Goal: Task Accomplishment & Management: Use online tool/utility

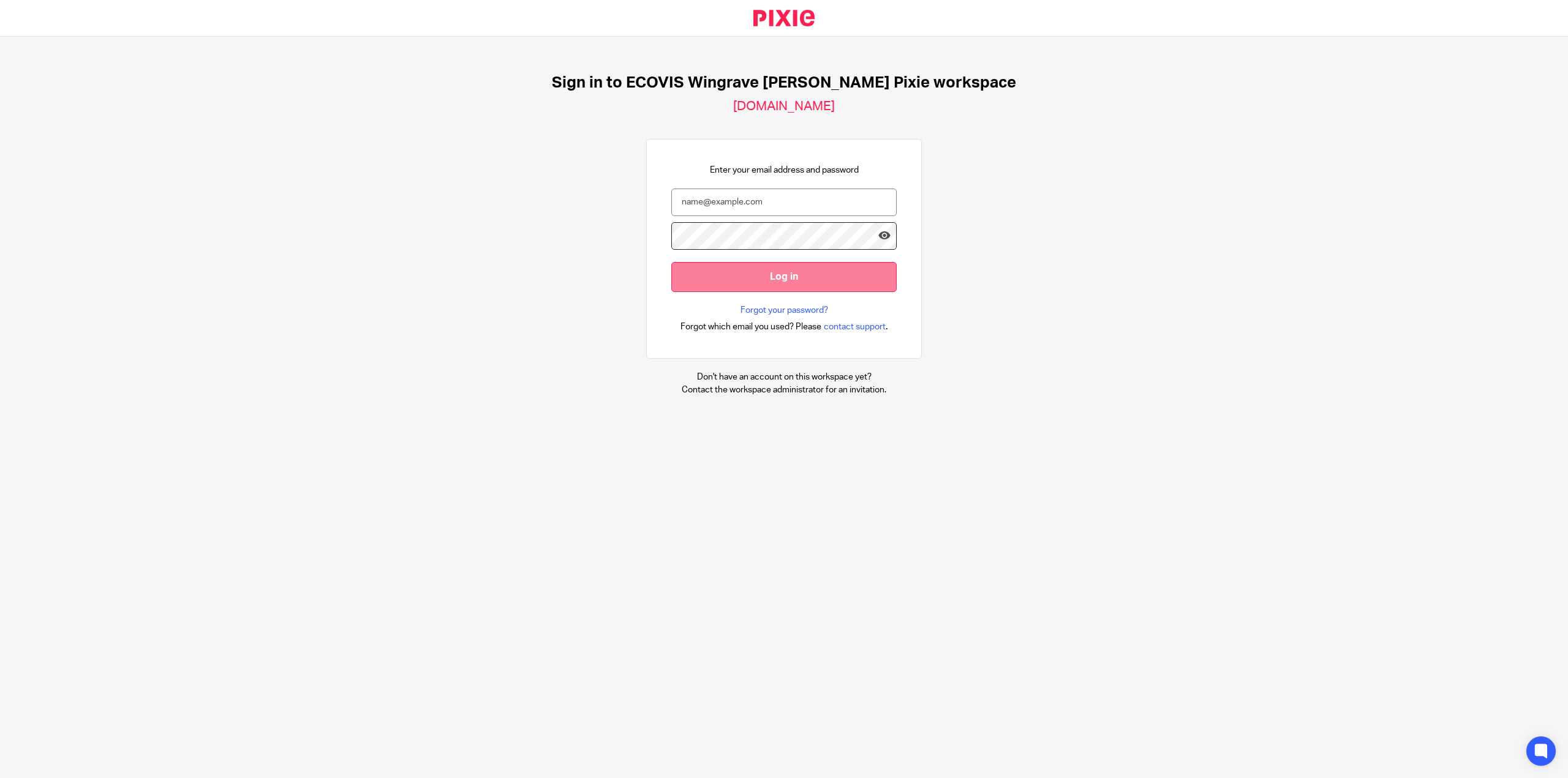
type input "[PERSON_NAME][EMAIL_ADDRESS][DOMAIN_NAME]"
click at [794, 277] on input "Log in" at bounding box center [784, 277] width 225 height 30
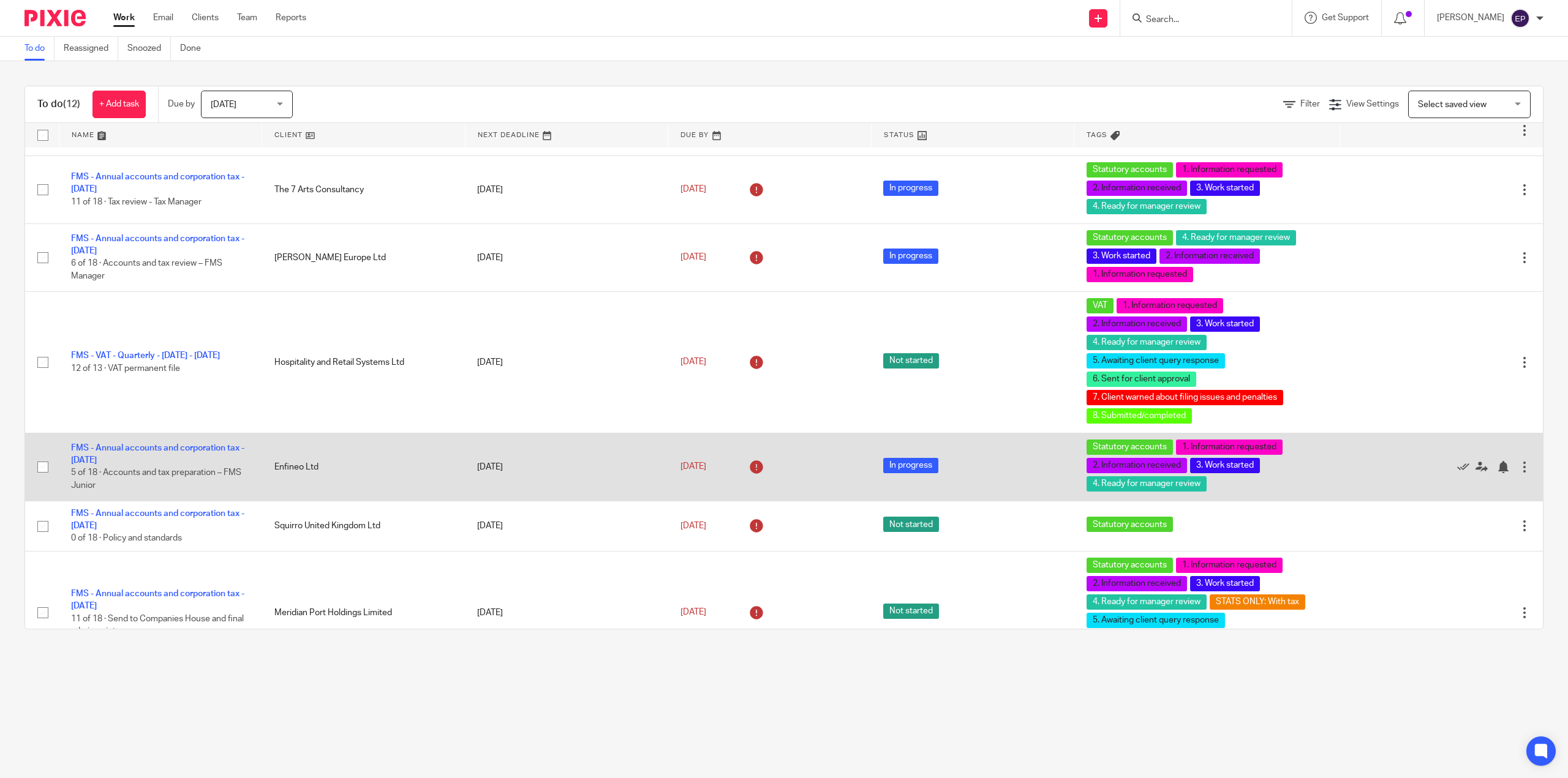
scroll to position [306, 0]
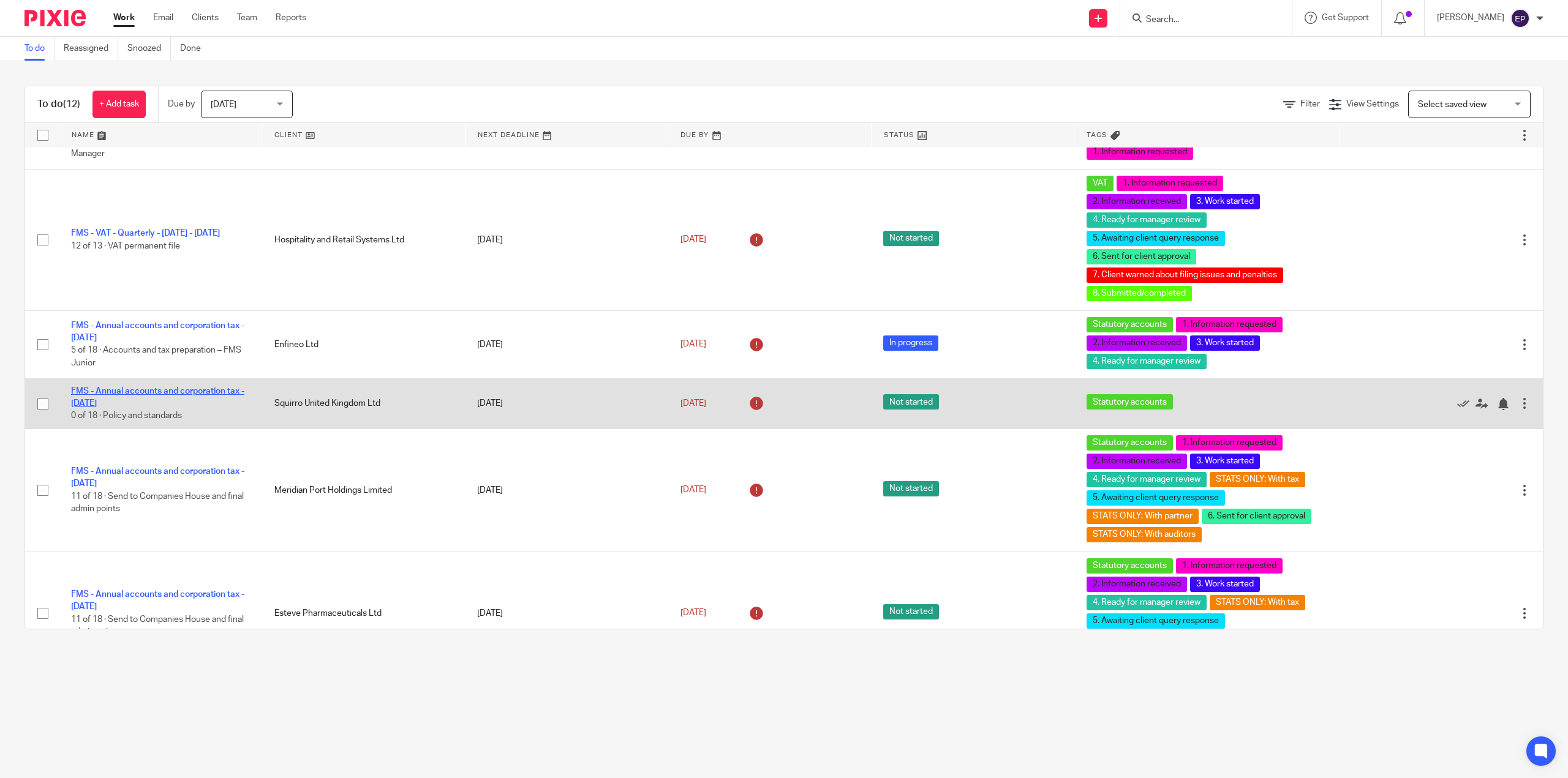
click at [199, 393] on link "FMS - Annual accounts and corporation tax - [DATE]" at bounding box center [158, 397] width 174 height 21
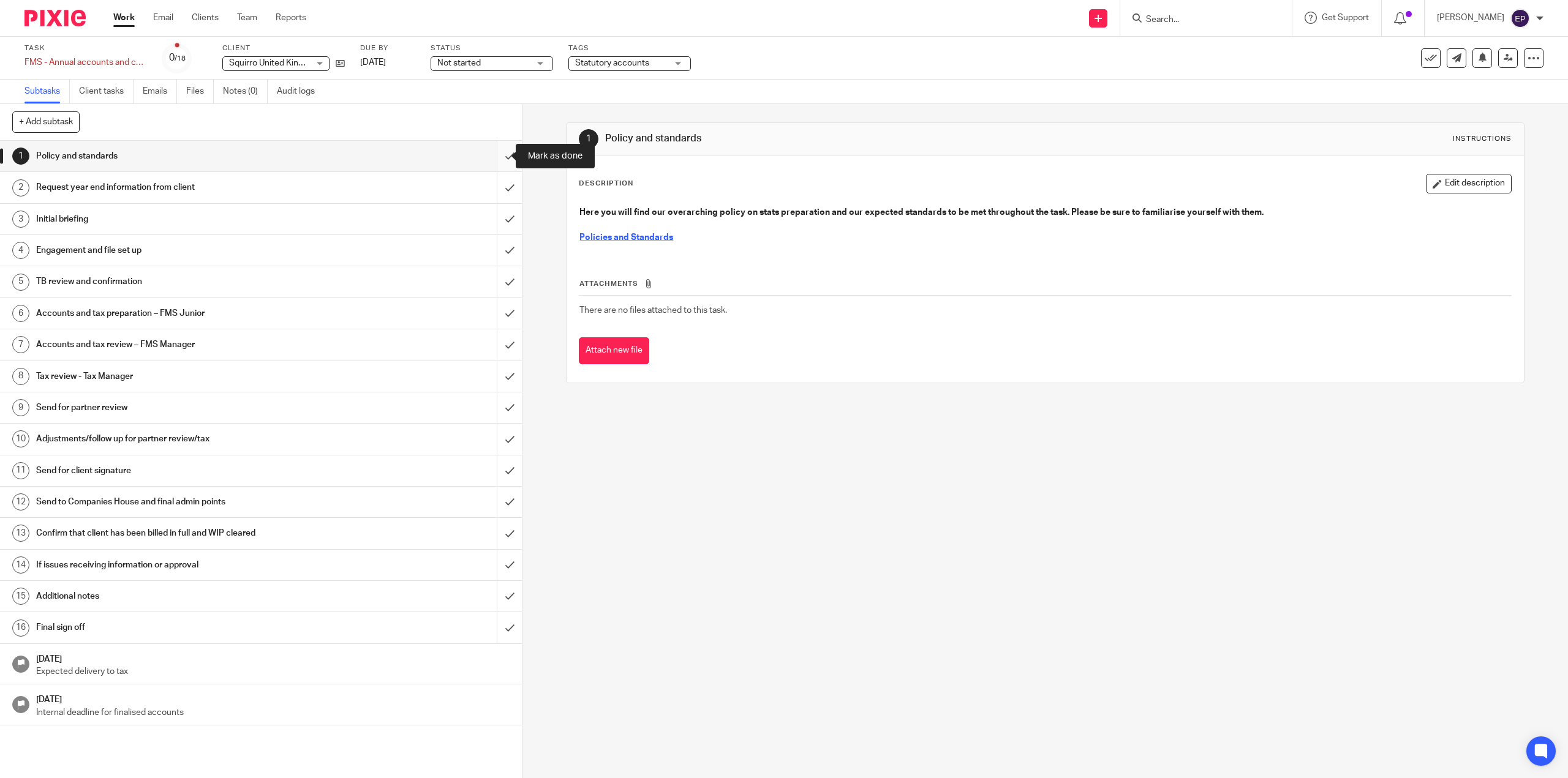
click at [498, 160] on input "submit" at bounding box center [261, 156] width 522 height 30
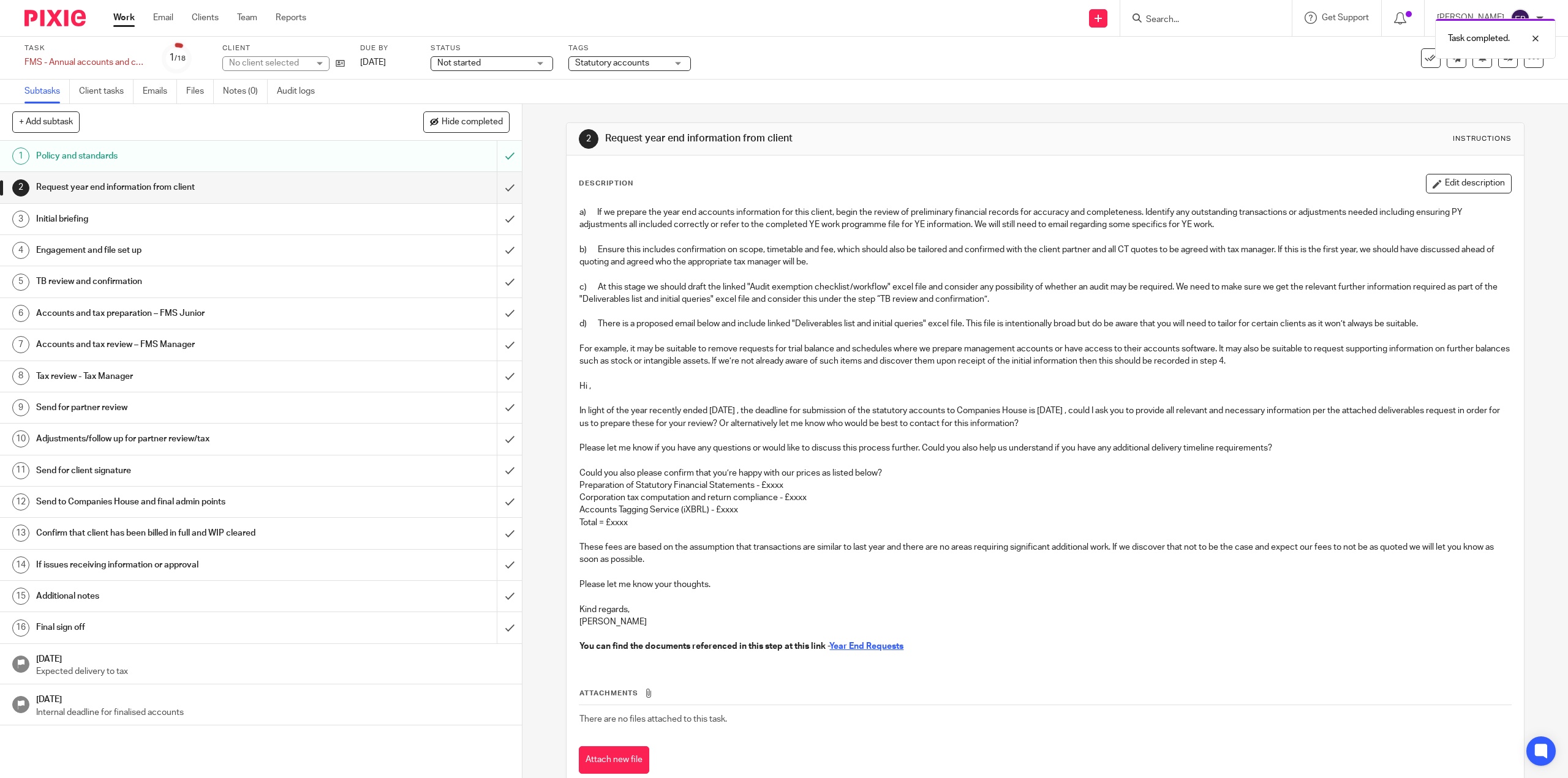
click at [637, 66] on span "Statutory accounts" at bounding box center [611, 63] width 74 height 9
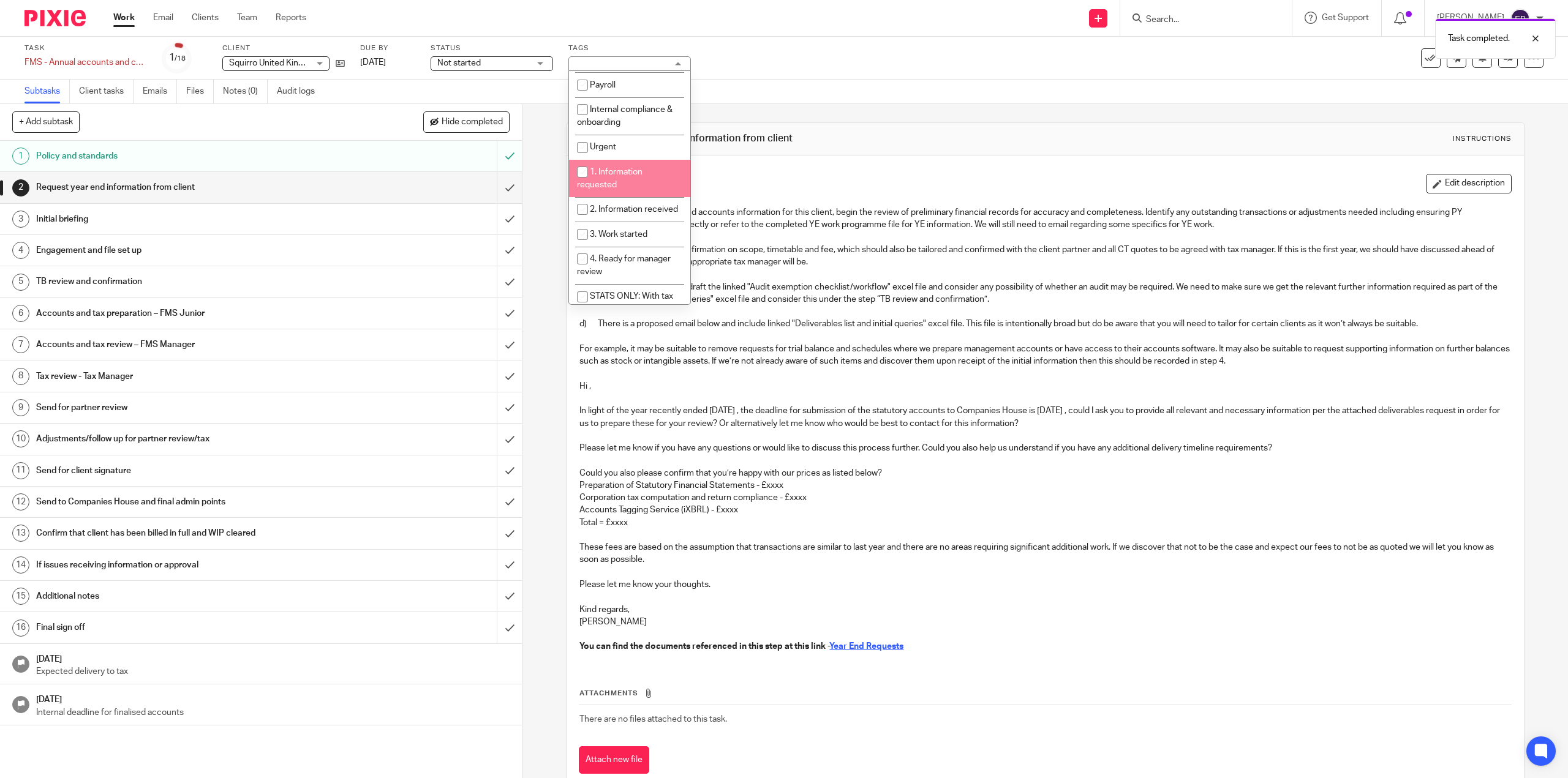
scroll to position [184, 0]
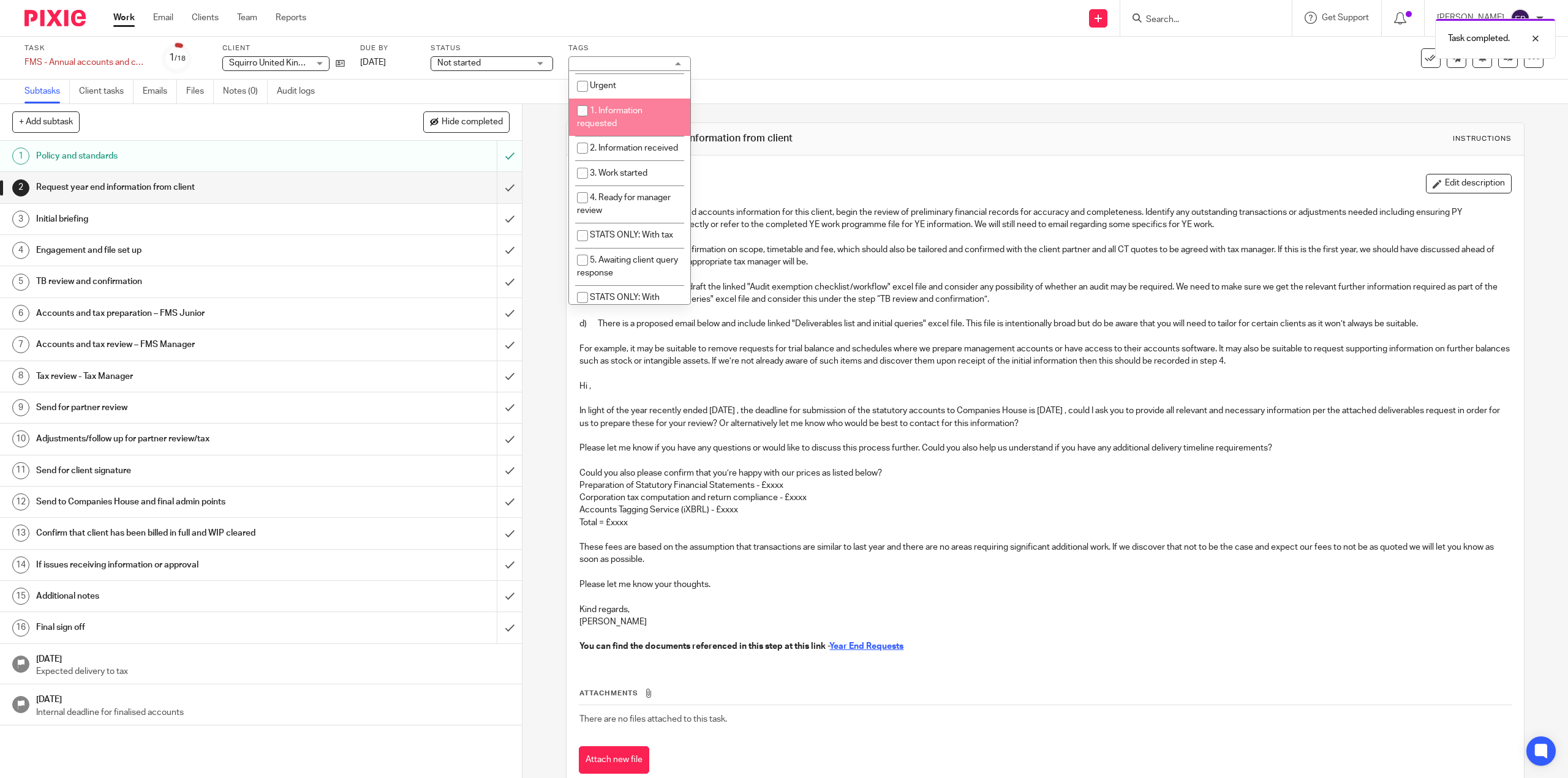
click at [632, 111] on span "1. Information requested" at bounding box center [609, 117] width 66 height 22
checkbox input "true"
click at [630, 146] on span "2. Information received" at bounding box center [634, 148] width 88 height 9
checkbox input "true"
click at [634, 178] on span "3. Work started" at bounding box center [618, 173] width 58 height 9
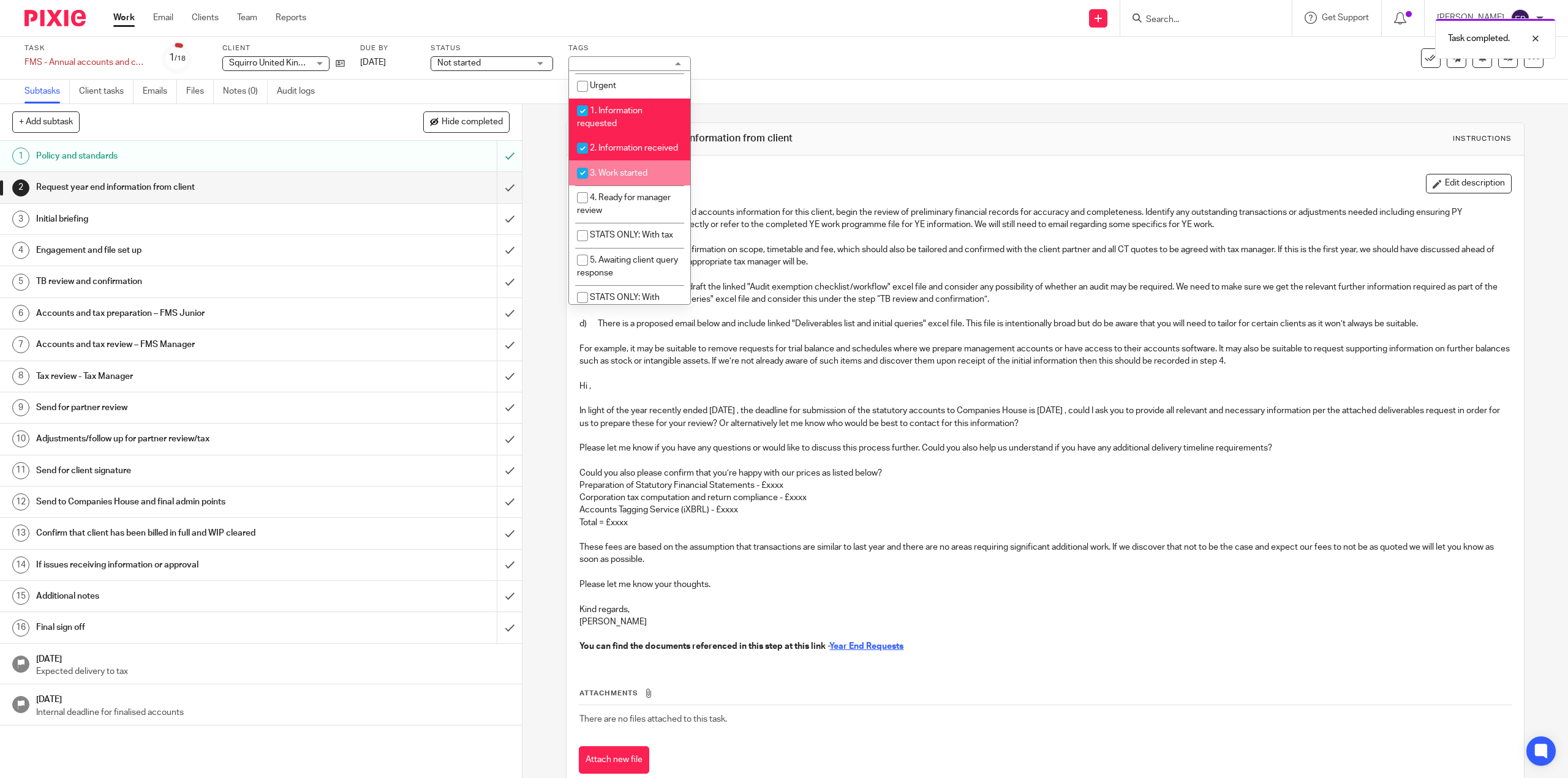
checkbox input "true"
click at [637, 210] on span "4. Ready for manager review" at bounding box center [624, 204] width 94 height 22
checkbox input "true"
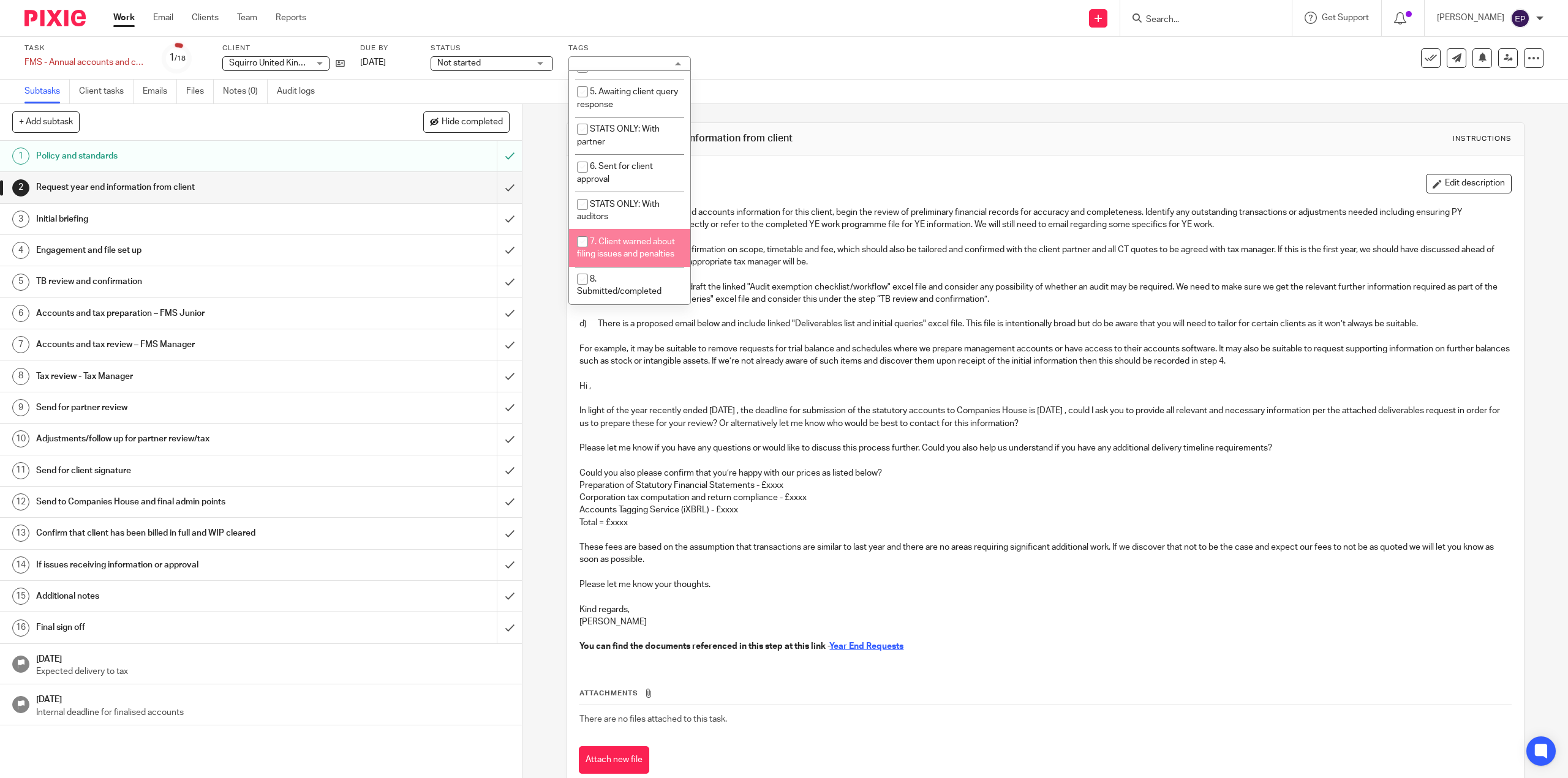
scroll to position [255, 0]
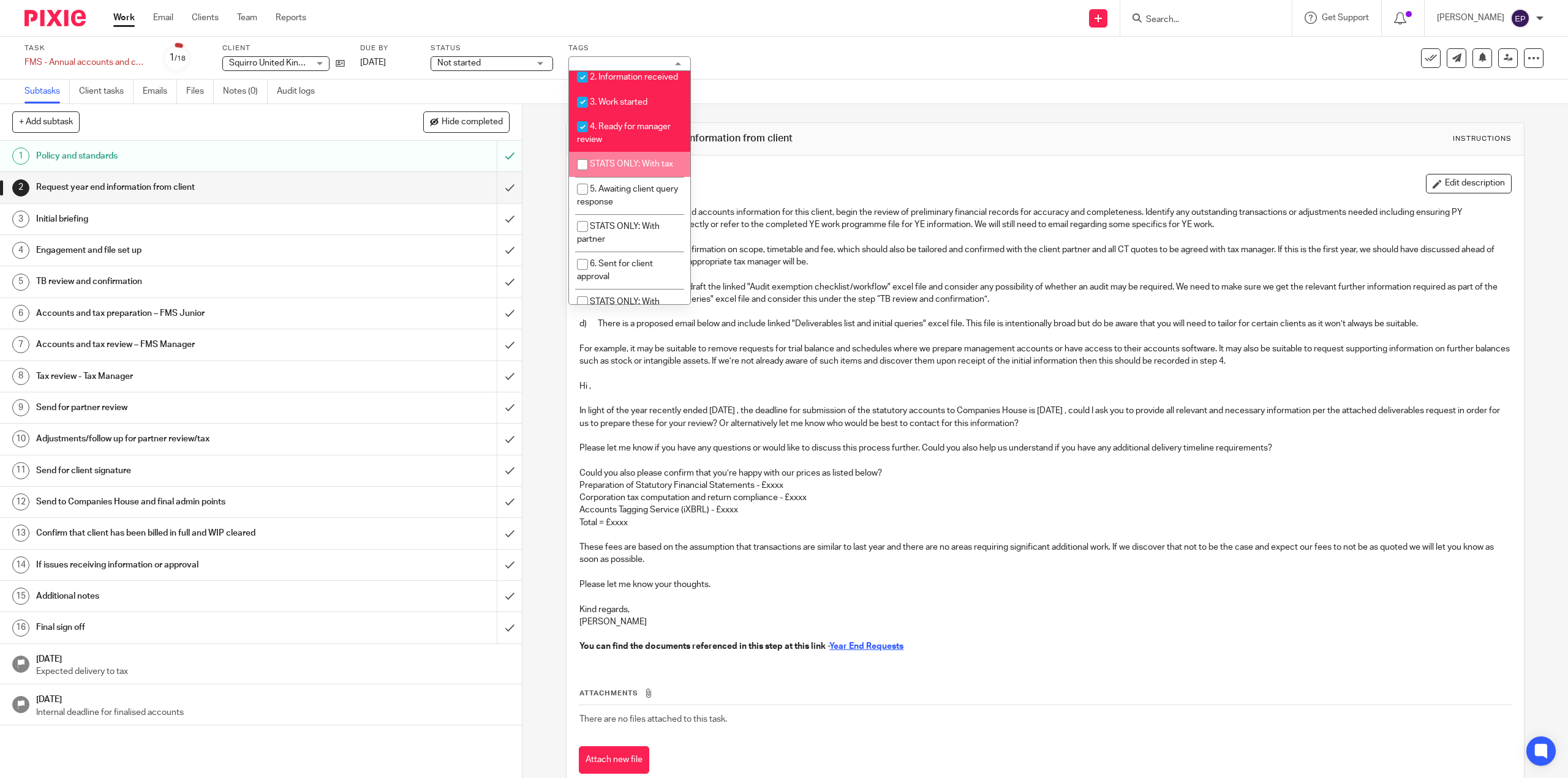
click at [643, 177] on li "STATS ONLY: With tax" at bounding box center [629, 164] width 121 height 25
checkbox input "true"
click at [653, 214] on li "5. Awaiting client query response" at bounding box center [629, 195] width 121 height 37
checkbox input "true"
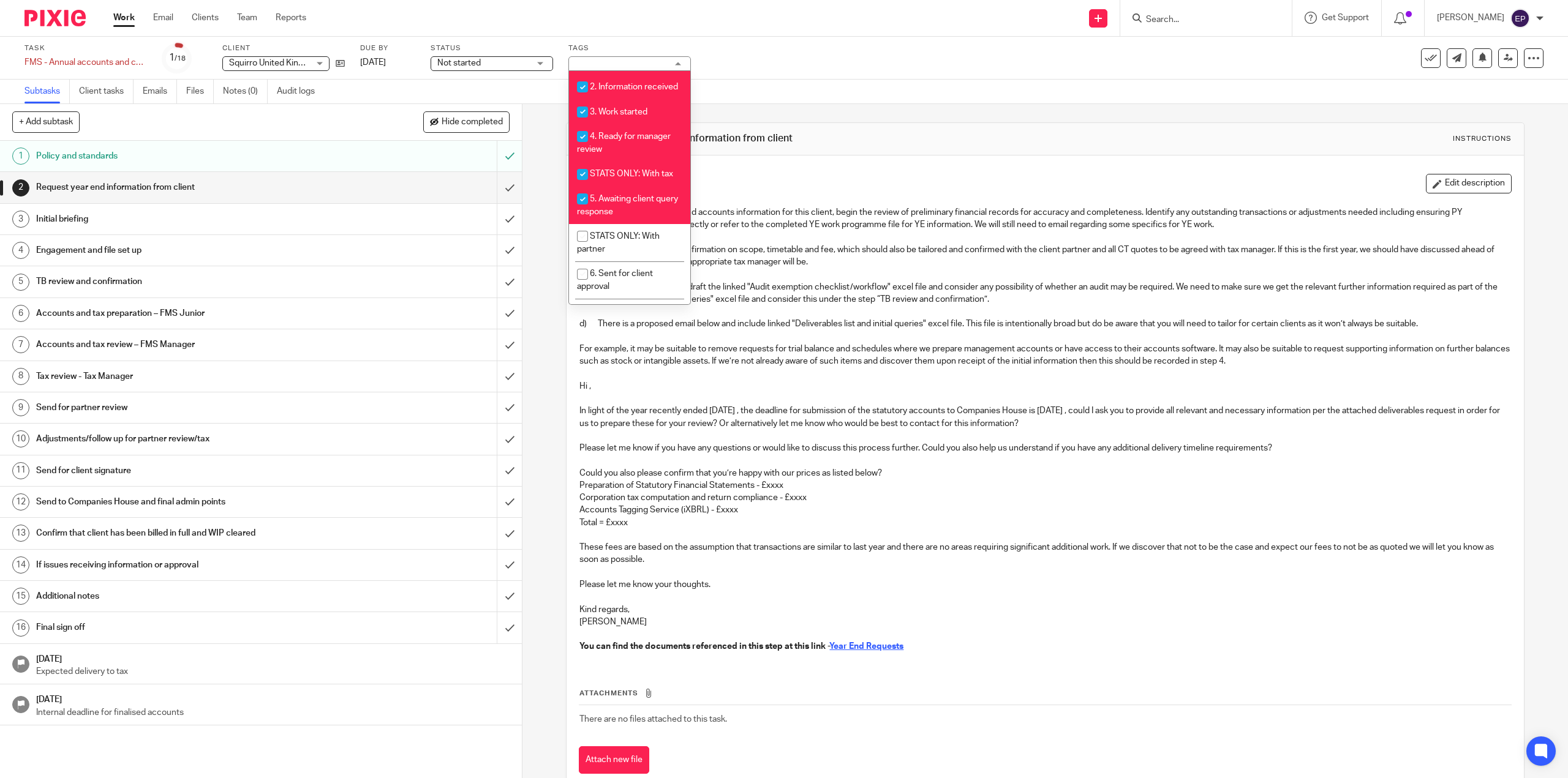
scroll to position [377, 0]
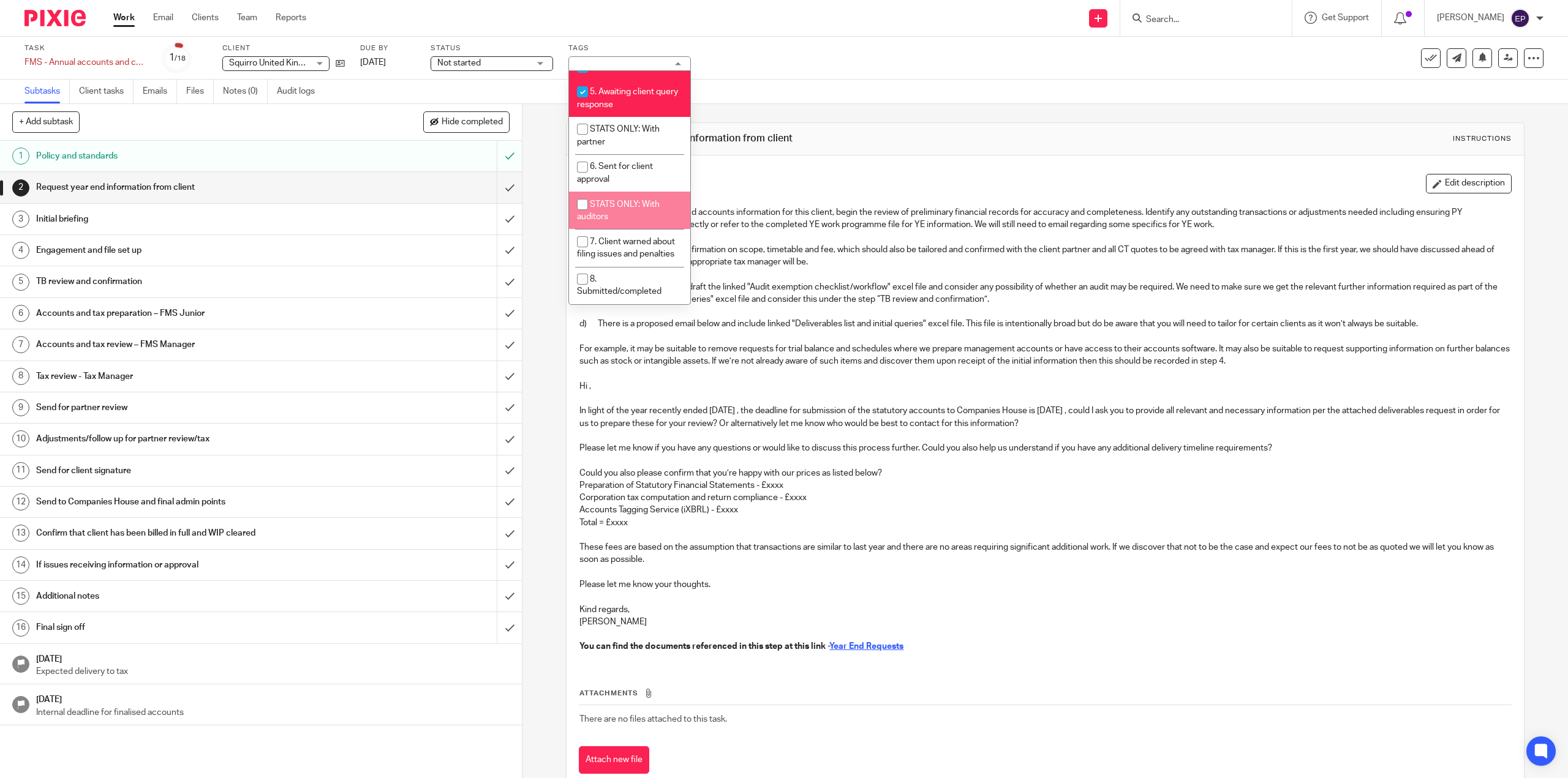
click at [798, 171] on div "Description Edit description a) If we prepare the year end accounts information…" at bounding box center [1045, 474] width 957 height 637
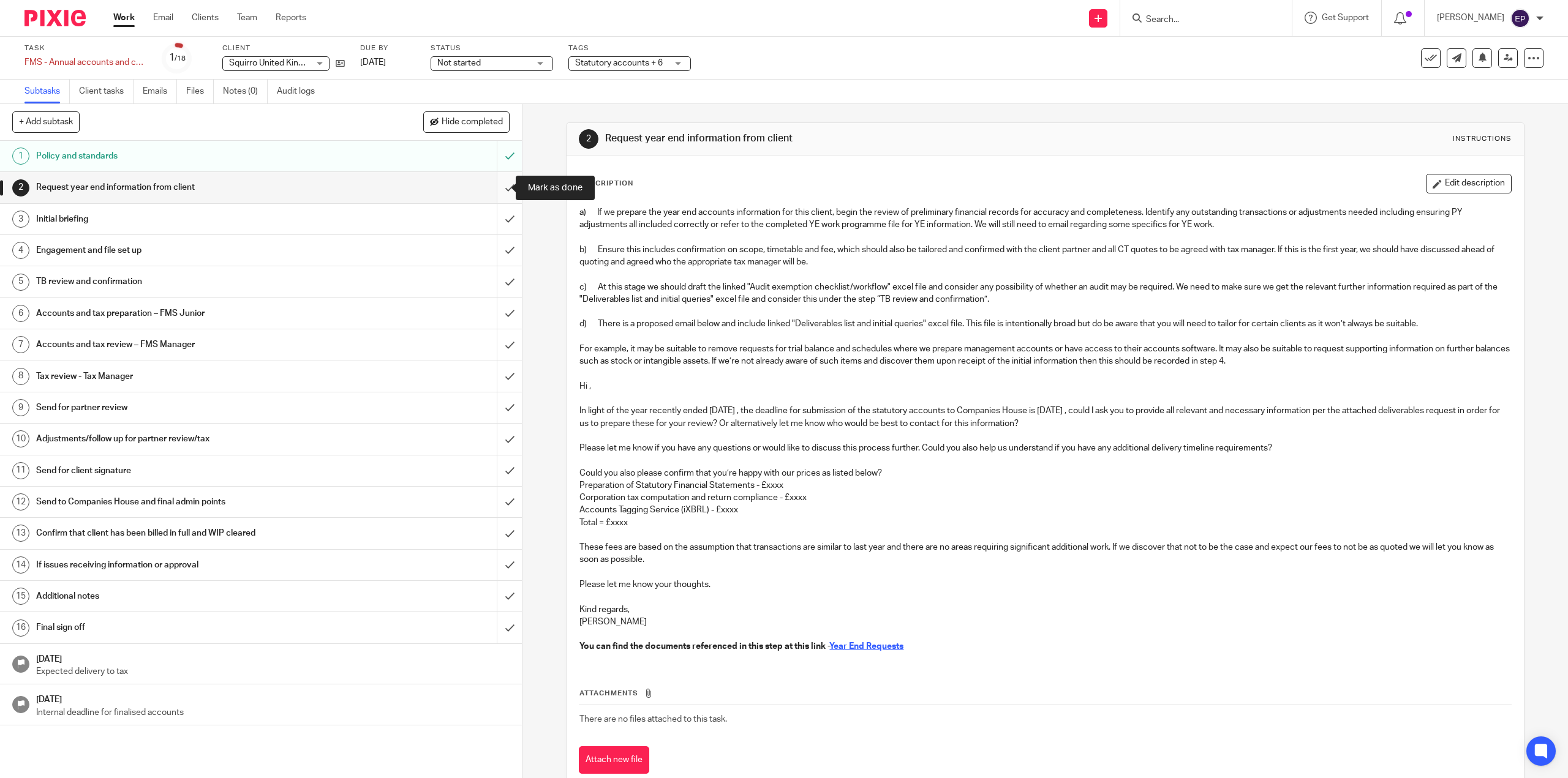
click at [498, 193] on input "submit" at bounding box center [261, 187] width 522 height 30
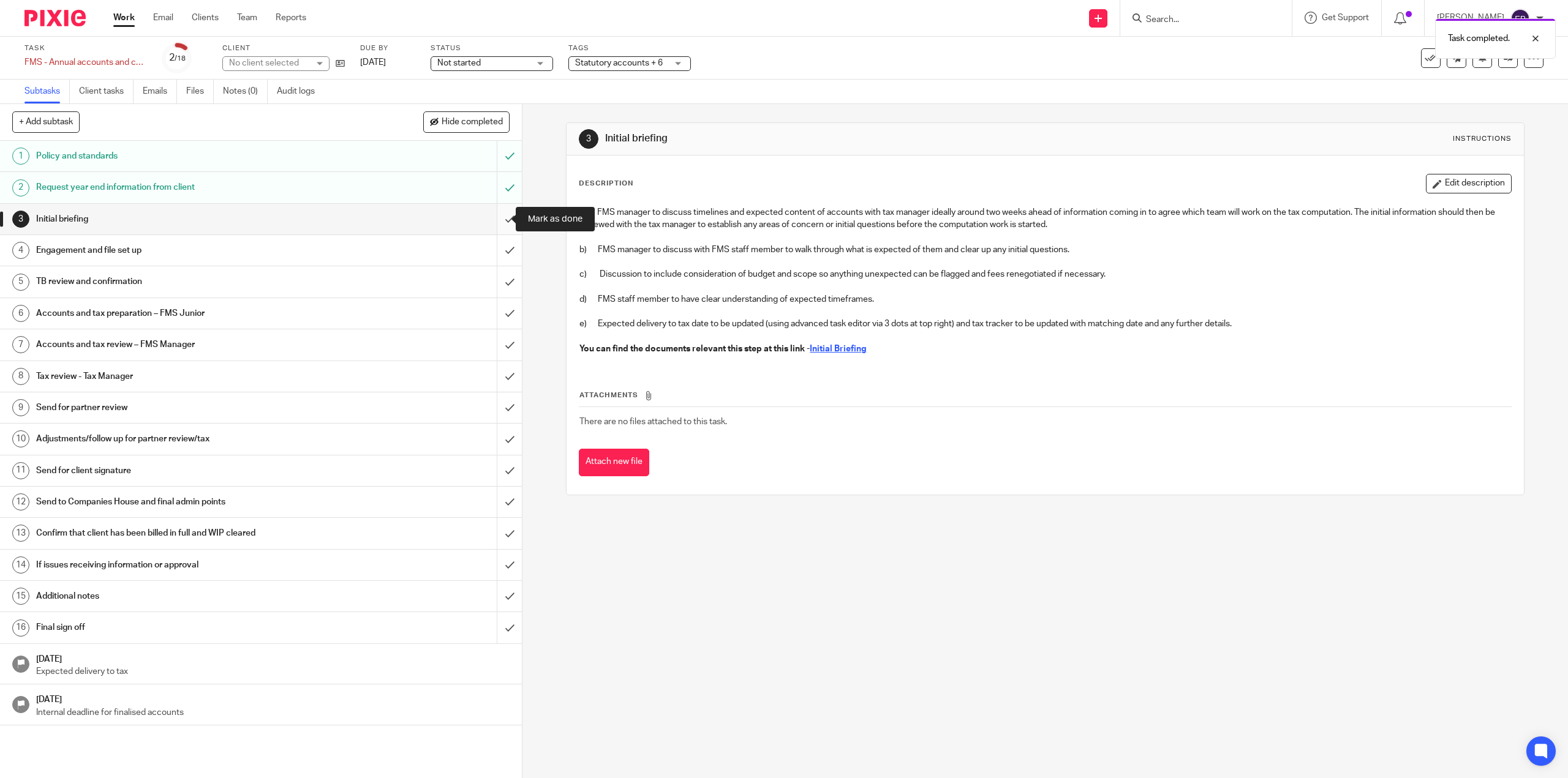
click at [499, 222] on input "submit" at bounding box center [261, 219] width 522 height 30
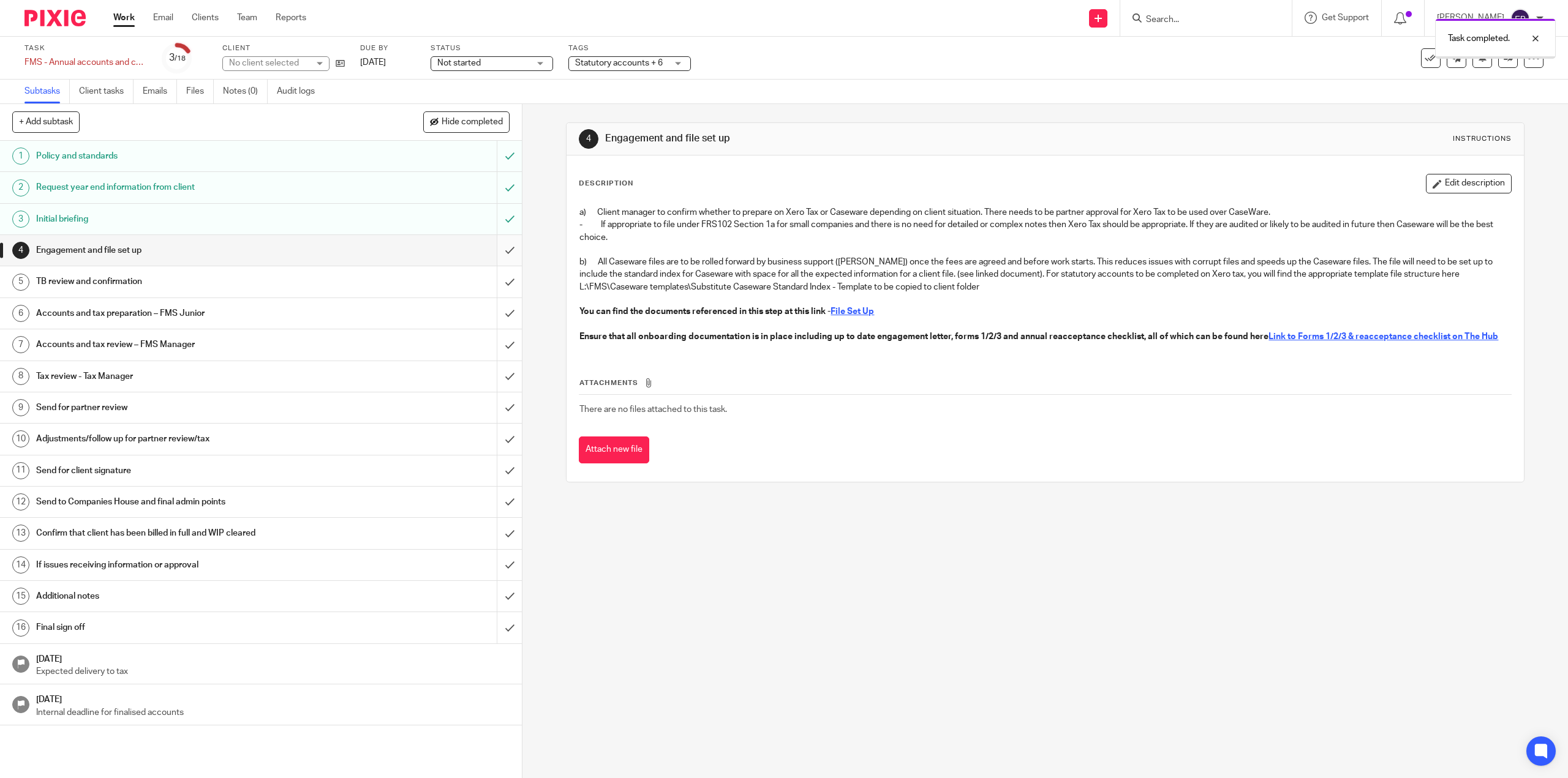
click at [502, 253] on input "submit" at bounding box center [261, 250] width 522 height 30
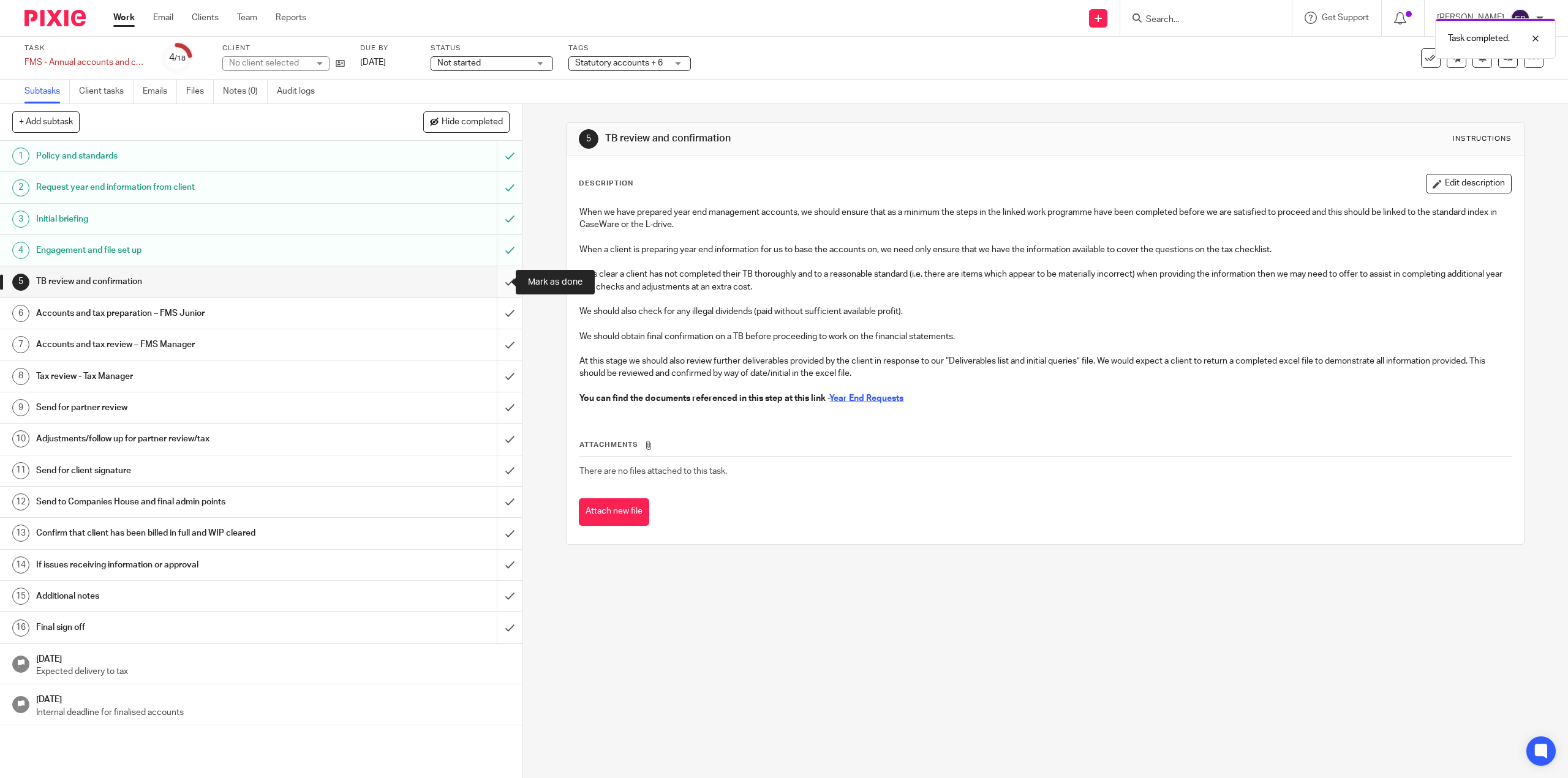
click at [497, 288] on input "submit" at bounding box center [261, 281] width 522 height 30
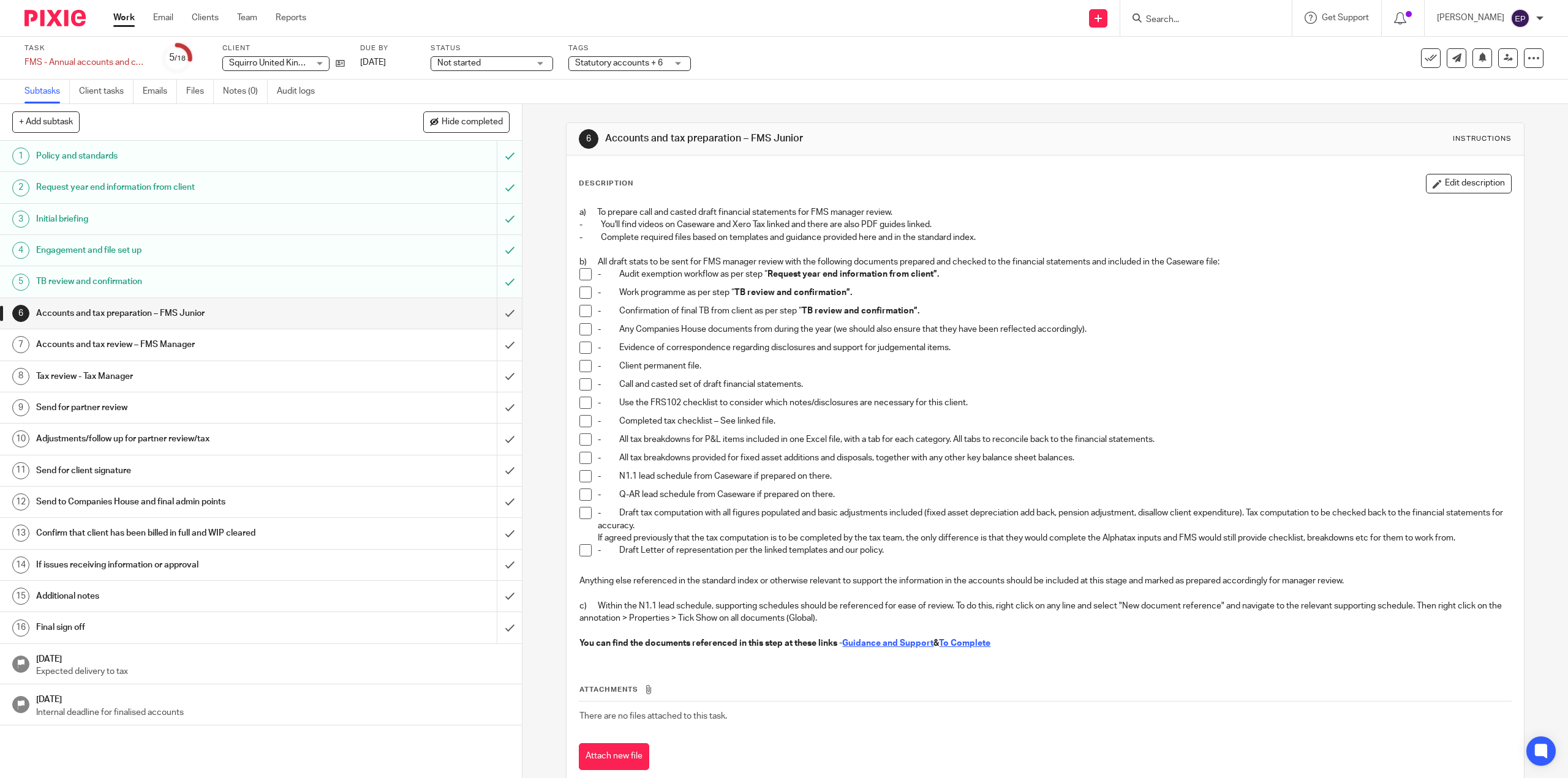
click at [814, 58] on div "Task FMS - Annual accounts and corporation tax - [DATE] Save FMS - Annual accou…" at bounding box center [657, 58] width 1266 height 29
click at [624, 66] on span "Statutory accounts + 6" at bounding box center [618, 63] width 87 height 9
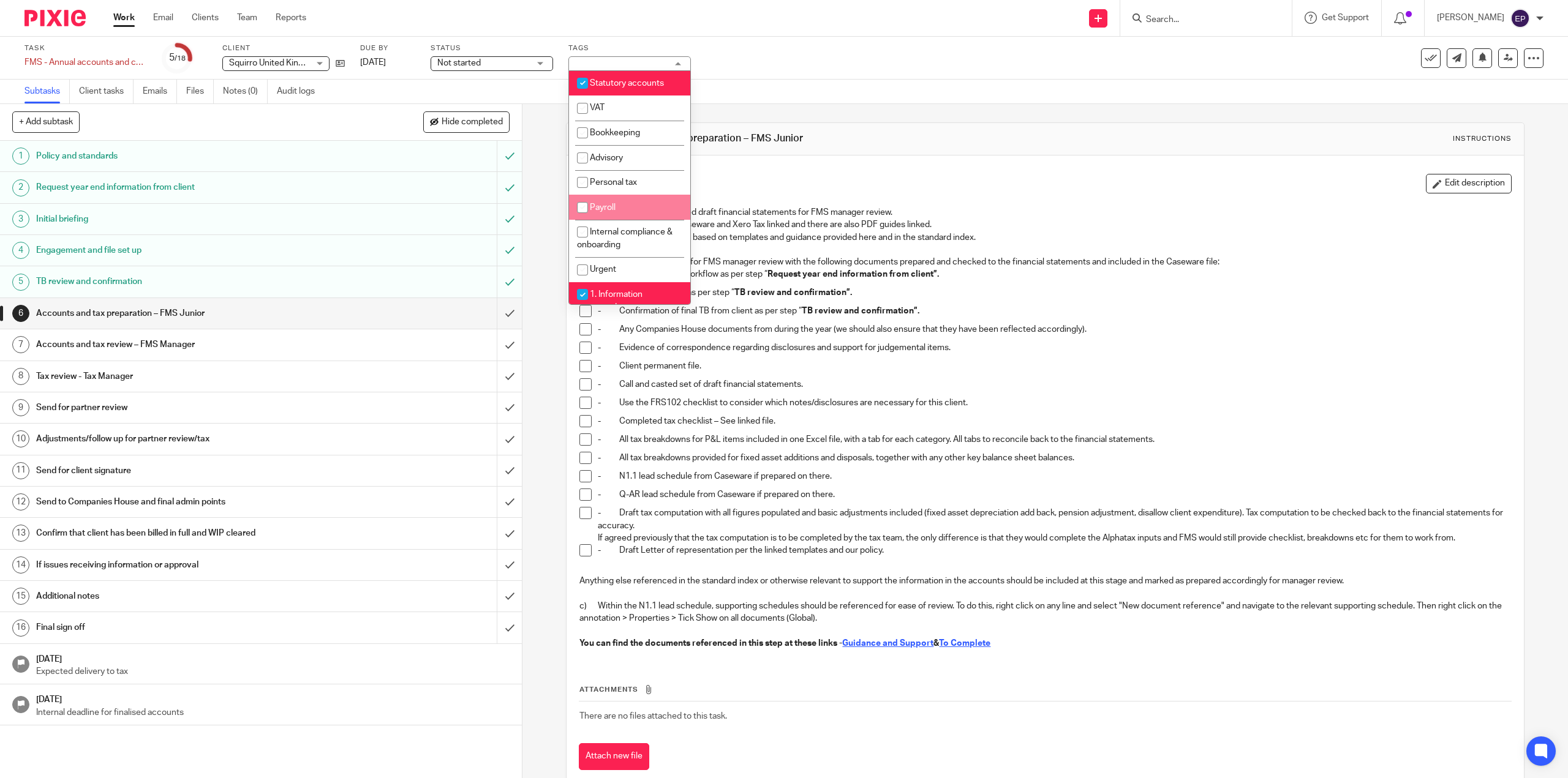
scroll to position [184, 0]
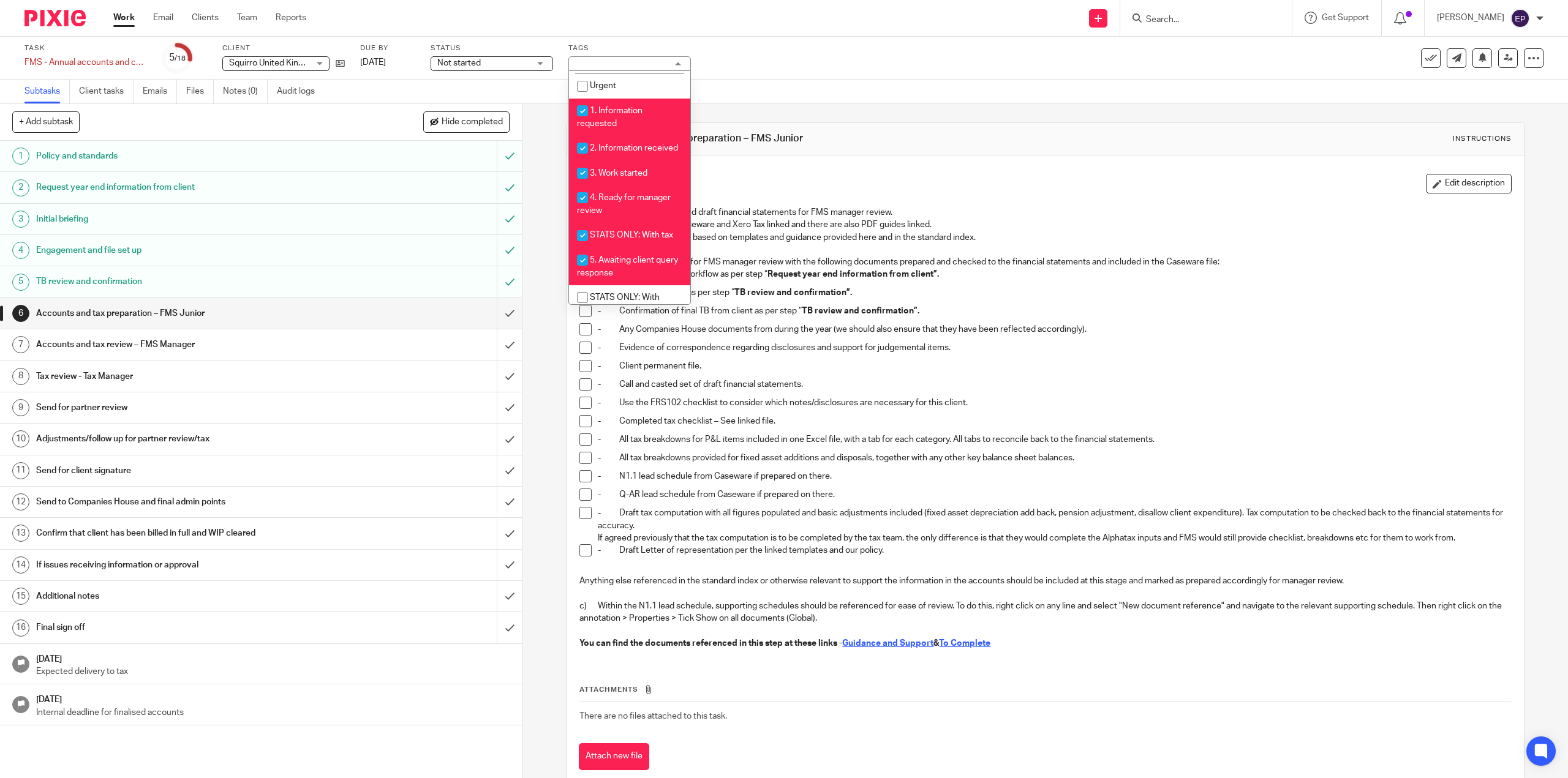
click at [640, 239] on span "STATS ONLY: With tax" at bounding box center [631, 235] width 83 height 9
checkbox input "false"
click at [805, 117] on div "6 Accounts and tax preparation – FMS Junior Instructions Description Edit descr…" at bounding box center [1045, 456] width 958 height 703
